Goal: Task Accomplishment & Management: Manage account settings

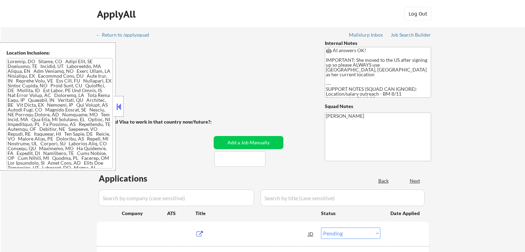
select select ""pending""
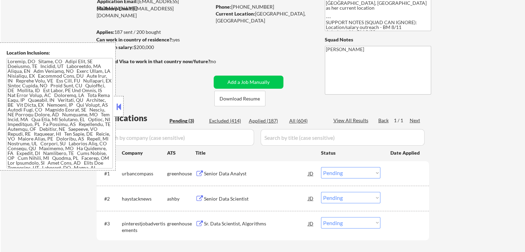
click at [114, 106] on div at bounding box center [119, 106] width 10 height 21
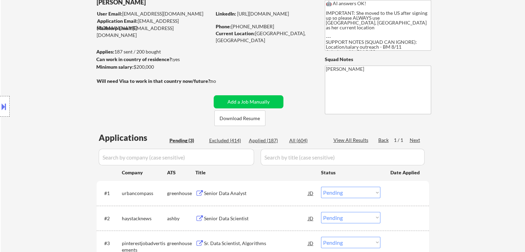
scroll to position [138, 0]
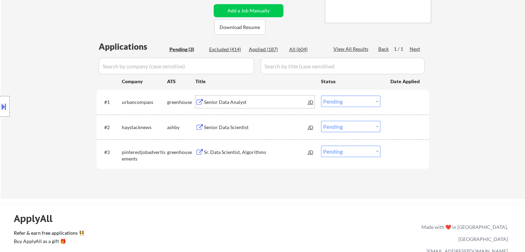
click at [225, 105] on div "Senior Data Analyst" at bounding box center [256, 102] width 104 height 7
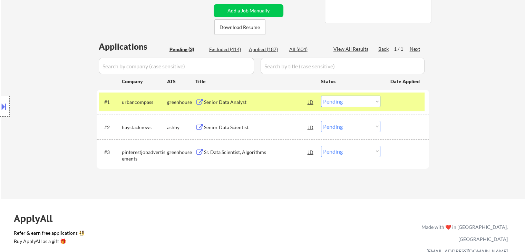
click at [221, 124] on div "Senior Data Scientist" at bounding box center [256, 127] width 104 height 7
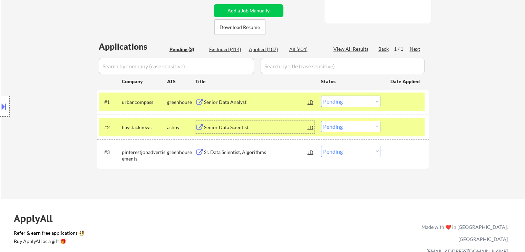
click at [346, 124] on select "Choose an option... Pending Applied Excluded (Questions) Excluded (Expired) Exc…" at bounding box center [350, 126] width 59 height 11
click at [321, 121] on select "Choose an option... Pending Applied Excluded (Questions) Excluded (Expired) Exc…" at bounding box center [350, 126] width 59 height 11
select select ""pending""
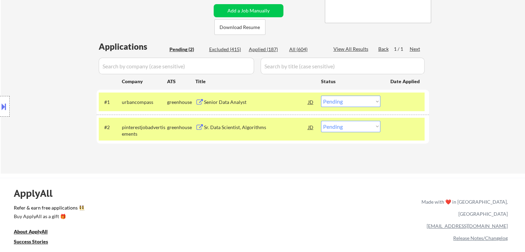
click at [219, 164] on div "← Return to /applysquad Mailslurp Inbox Job Search Builder [GEOGRAPHIC_DATA][PE…" at bounding box center [263, 29] width 344 height 278
drag, startPoint x: 236, startPoint y: 191, endPoint x: 227, endPoint y: 192, distance: 9.0
click at [236, 191] on div "ApplyAll Refer & earn free applications 👯‍♀️ Buy ApplyAll as a gift 🎁 About App…" at bounding box center [262, 236] width 525 height 109
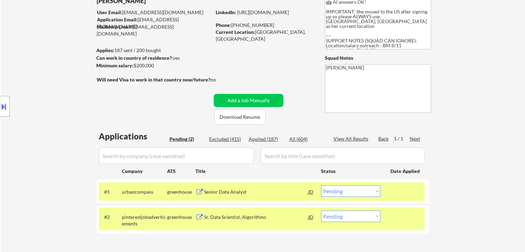
scroll to position [0, 0]
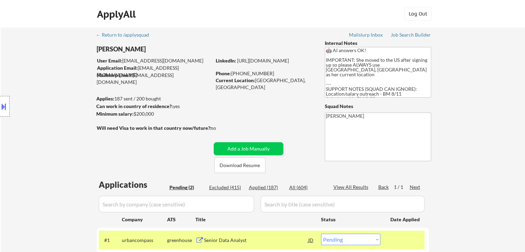
click at [1, 183] on div "← Return to /applysquad Mailslurp Inbox Job Search Builder [GEOGRAPHIC_DATA][PE…" at bounding box center [263, 170] width 524 height 284
